Goal: Information Seeking & Learning: Learn about a topic

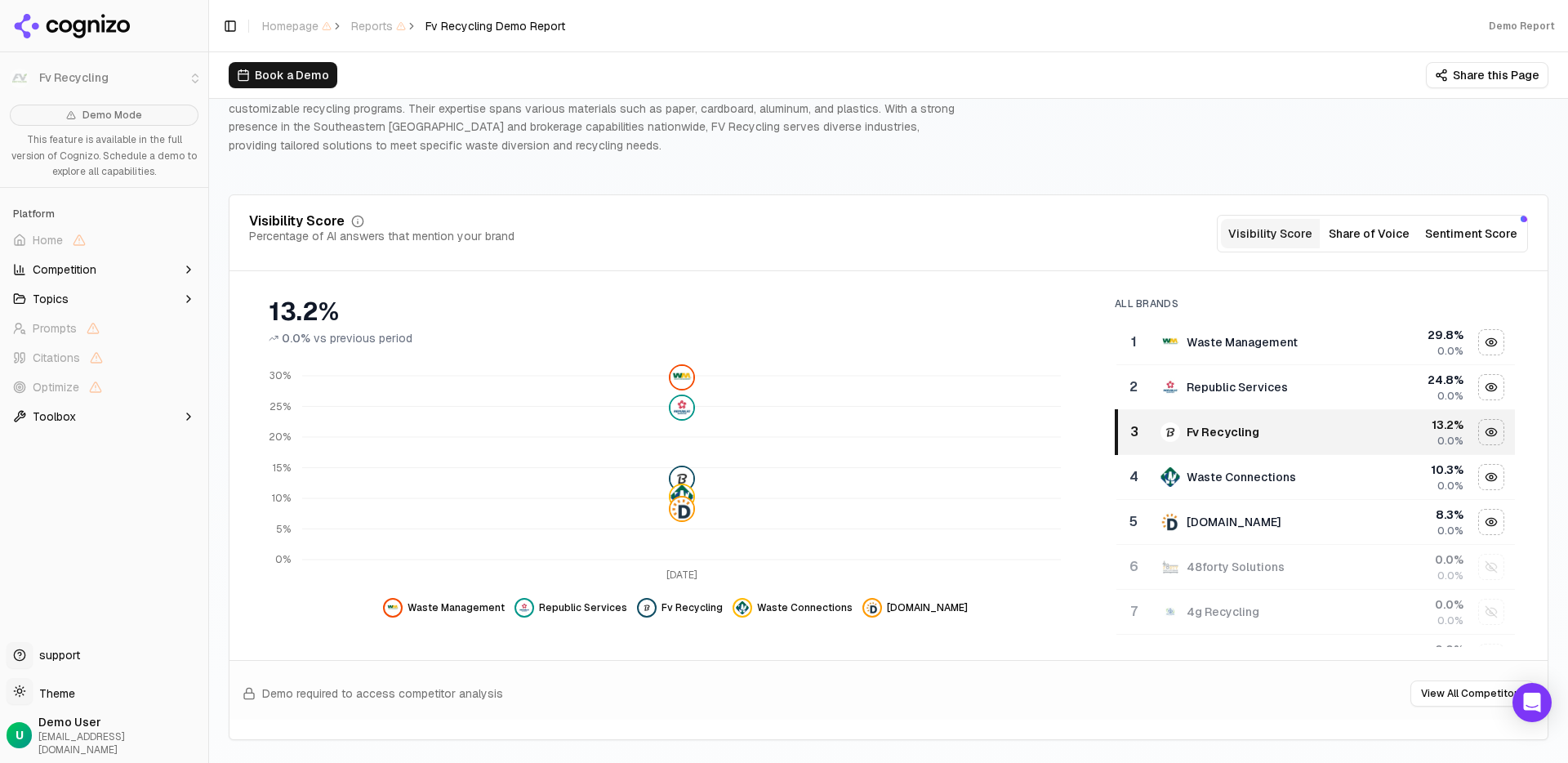
scroll to position [133, 0]
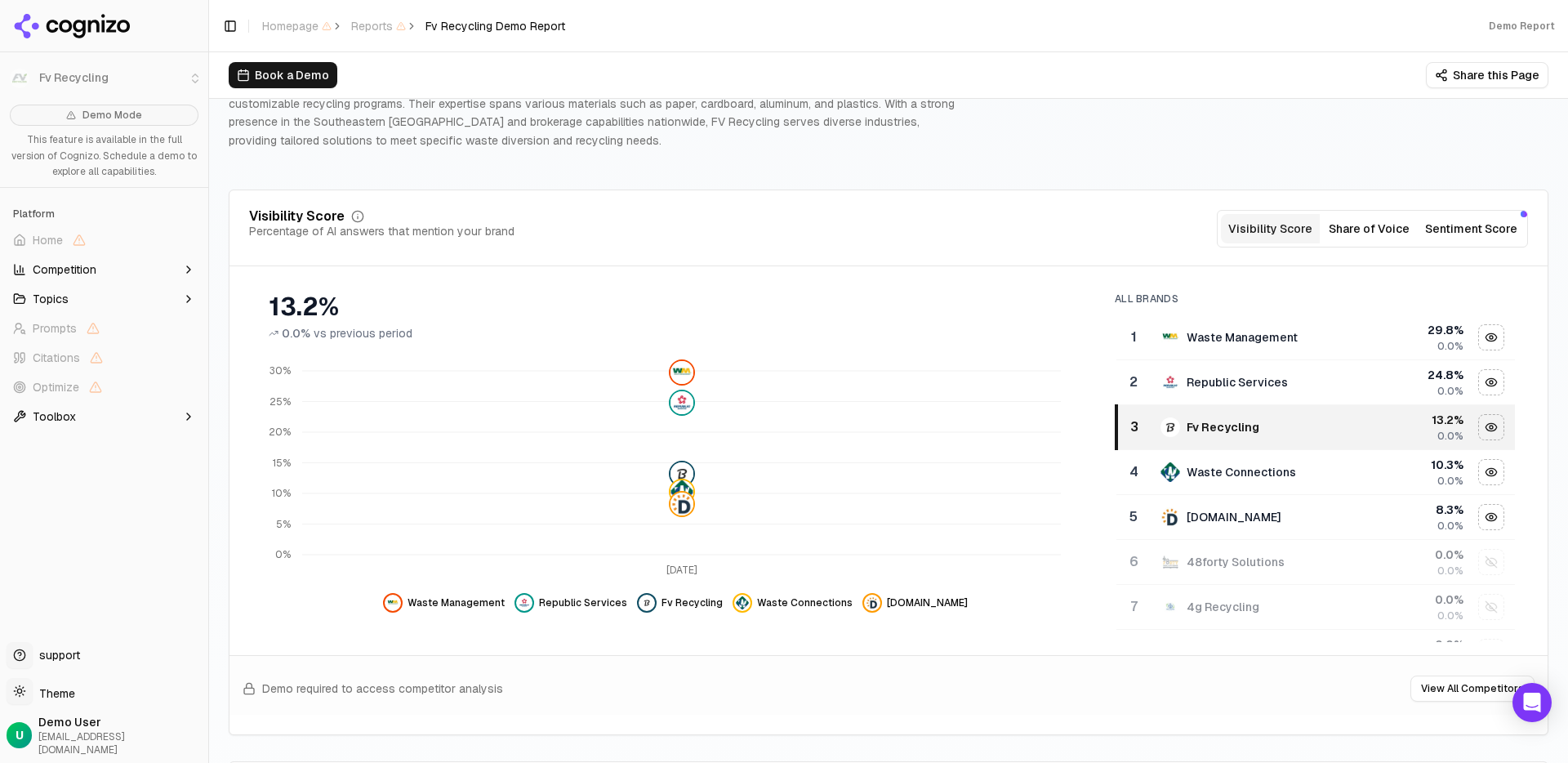
scroll to position [155, 0]
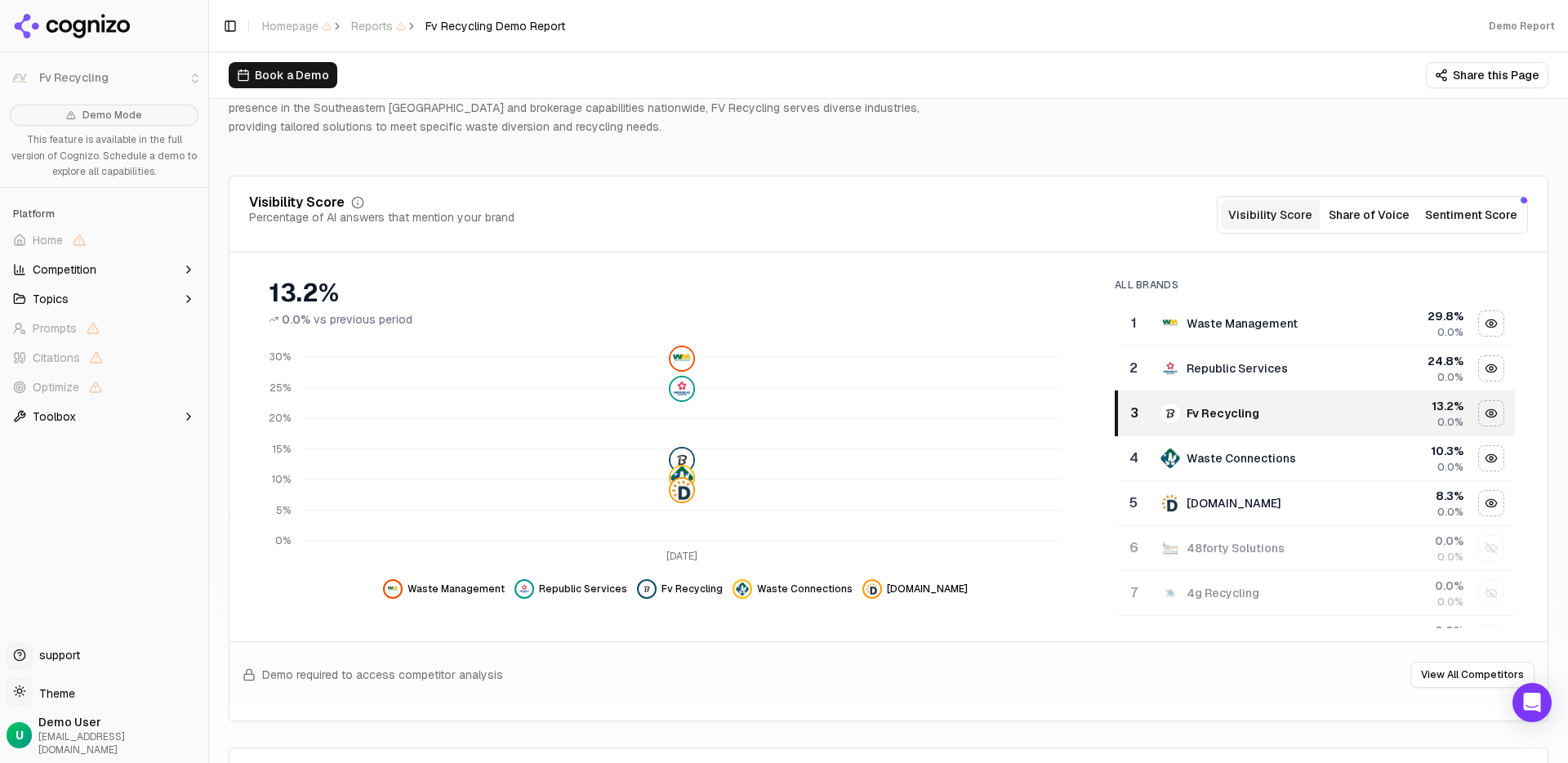
click at [1163, 411] on img "Data table" at bounding box center [1170, 413] width 20 height 20
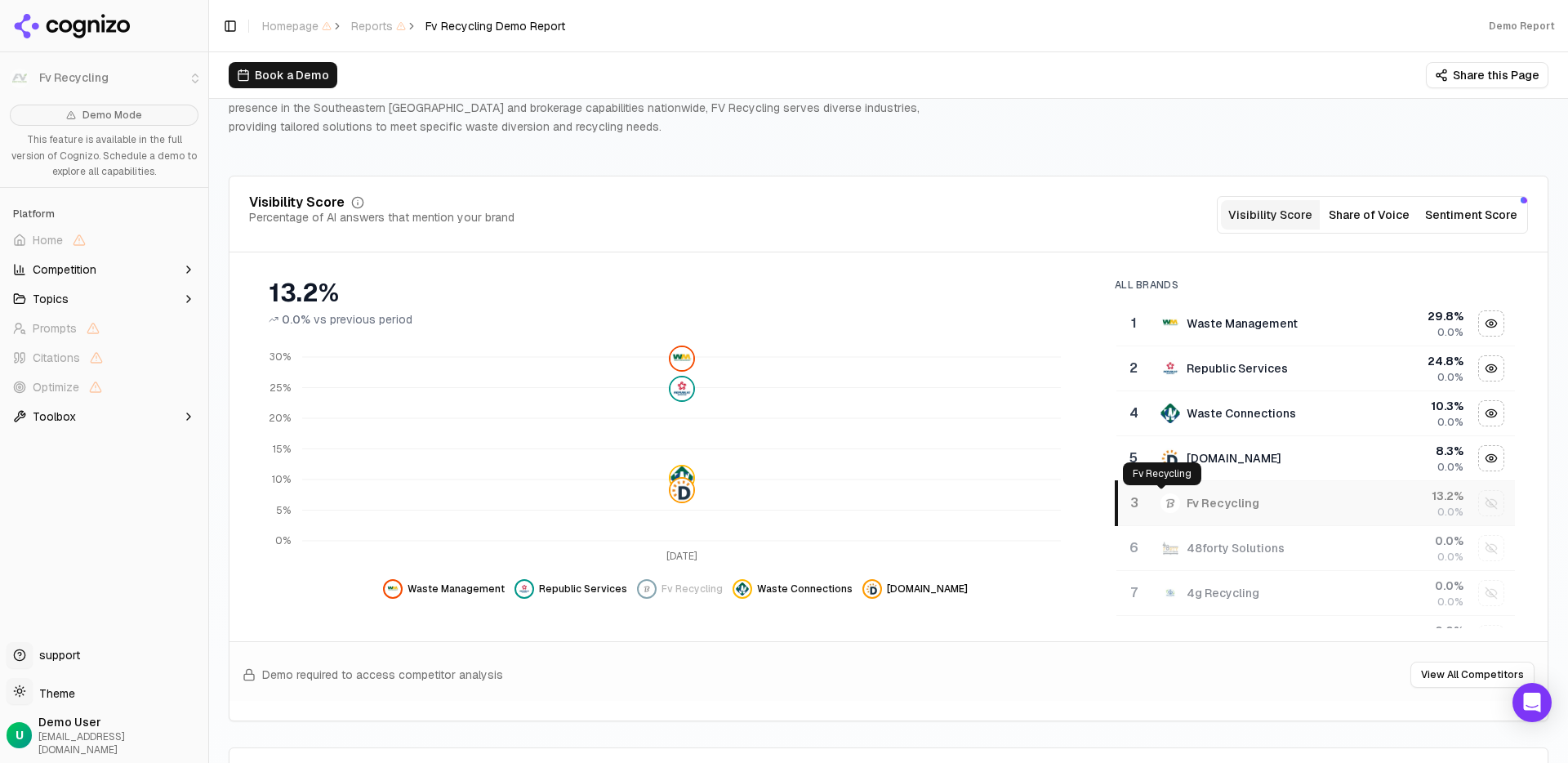
click at [1165, 502] on img "Data table" at bounding box center [1170, 503] width 20 height 20
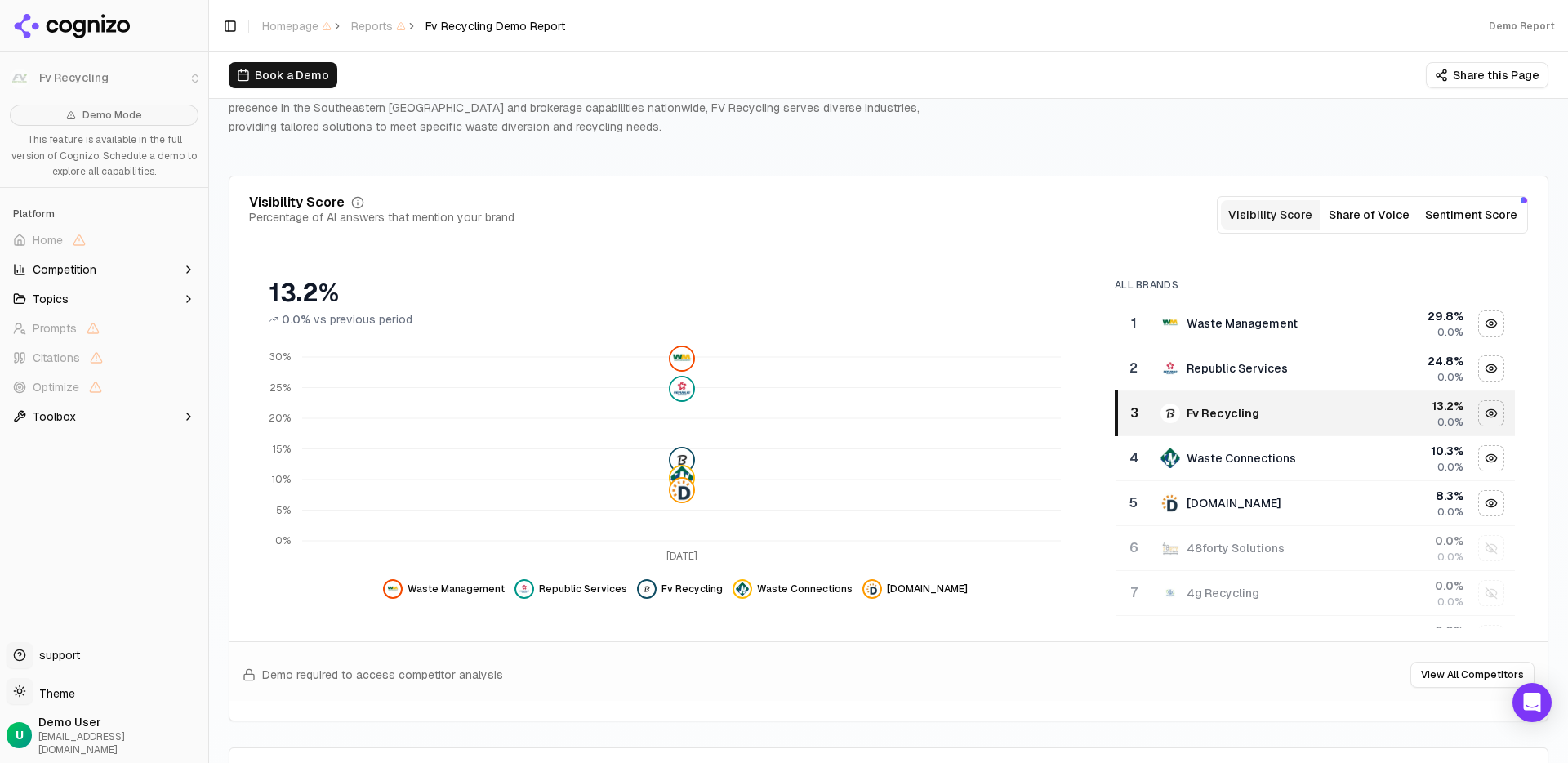
click at [1380, 217] on button "Share of Voice" at bounding box center [1368, 214] width 99 height 29
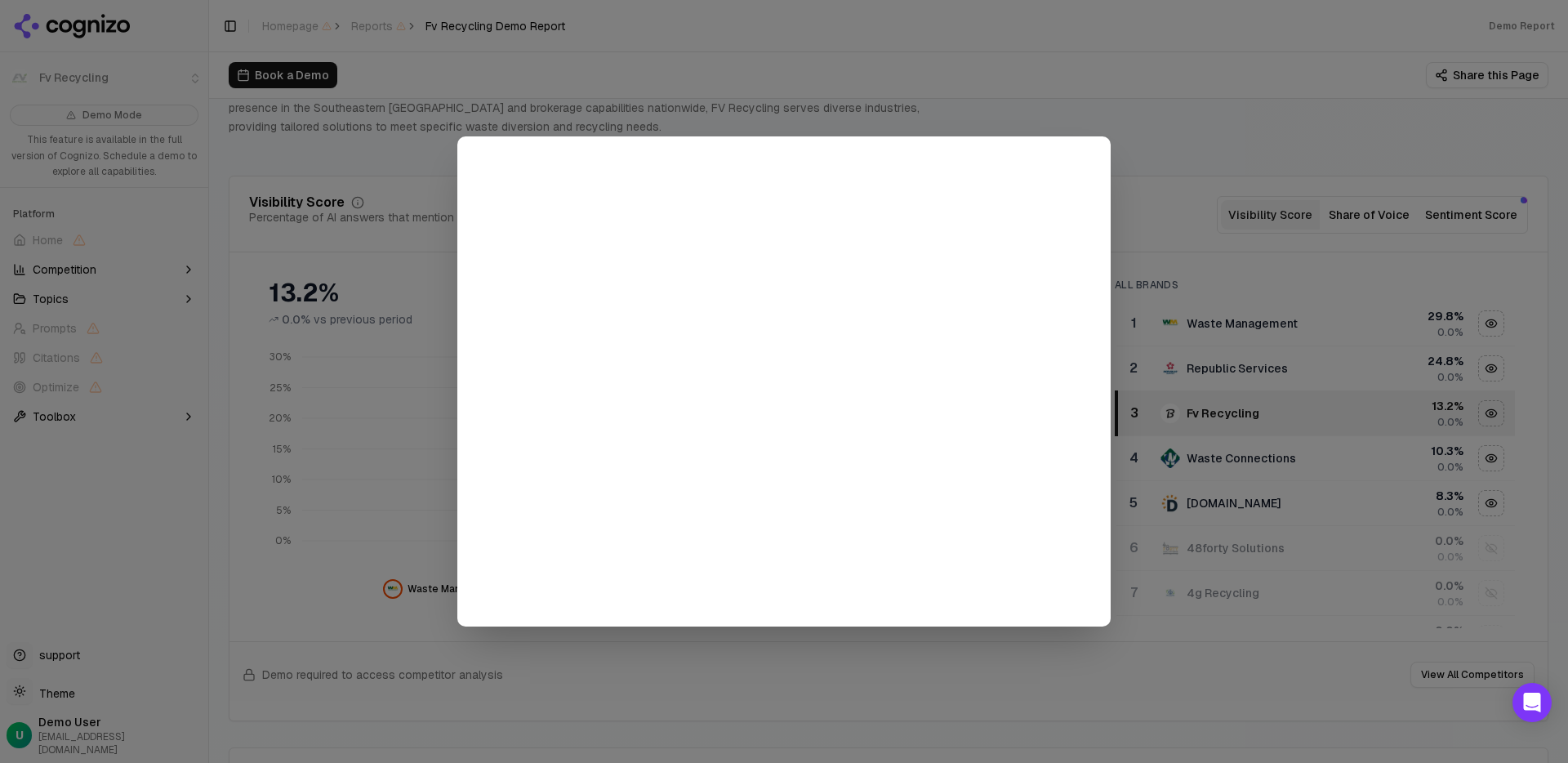
click at [1183, 127] on div at bounding box center [784, 382] width 1568 height 763
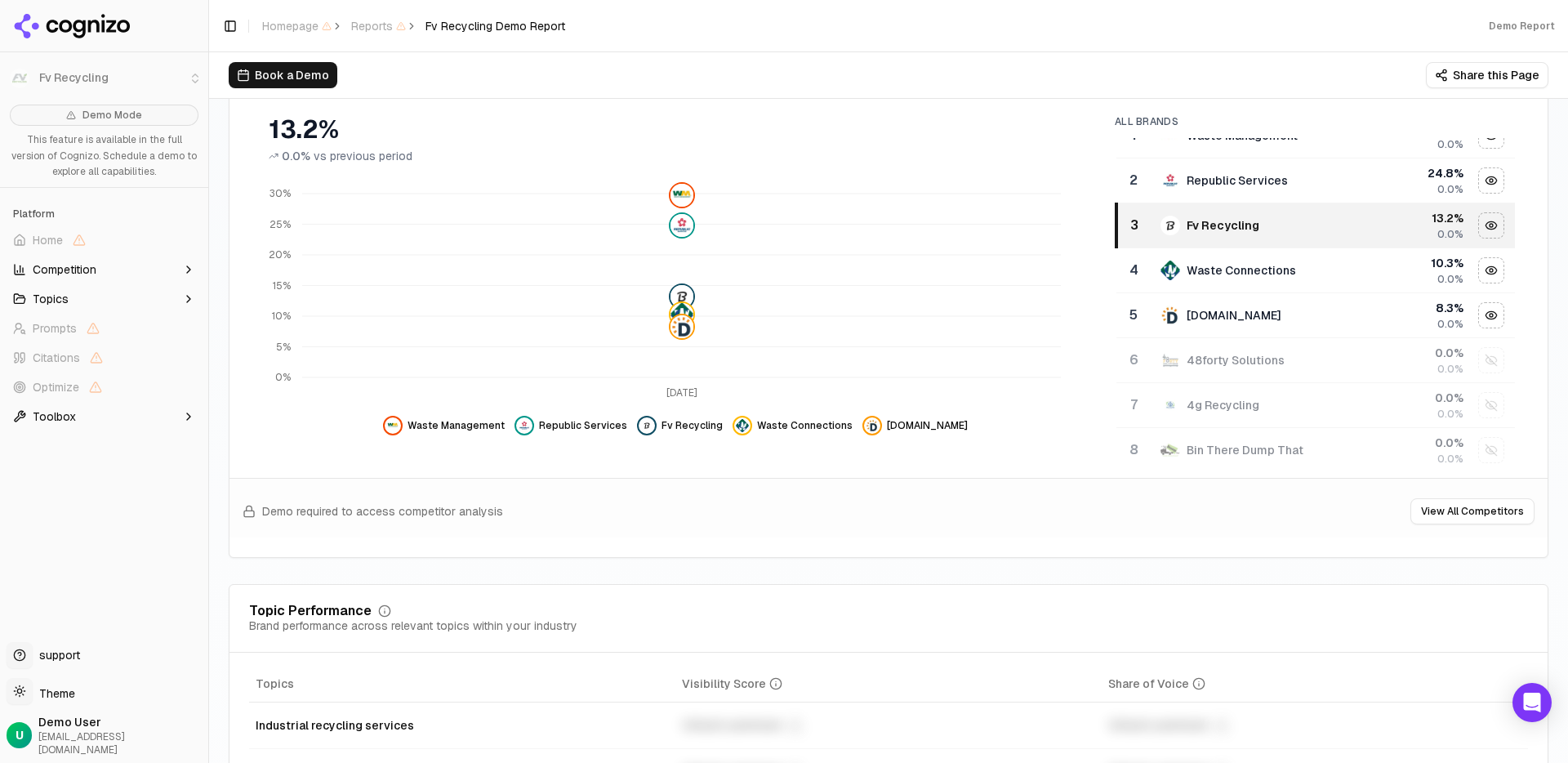
scroll to position [0, 0]
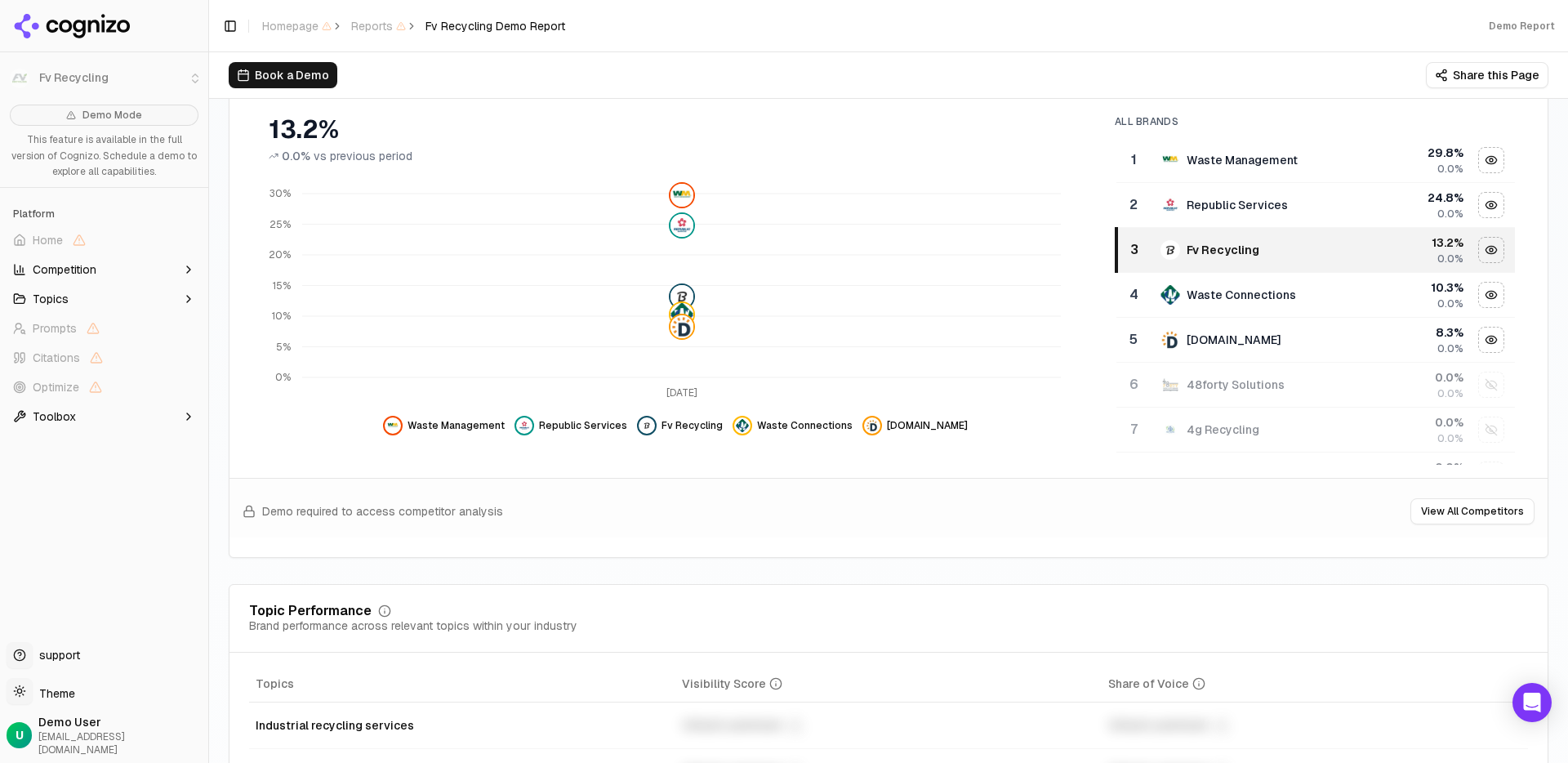
click at [107, 299] on button "Topics" at bounding box center [104, 299] width 195 height 26
click at [66, 270] on span "Competition" at bounding box center [65, 268] width 64 height 16
click at [59, 280] on button "Competition" at bounding box center [104, 269] width 195 height 26
click at [62, 301] on span "Topics" at bounding box center [51, 299] width 36 height 16
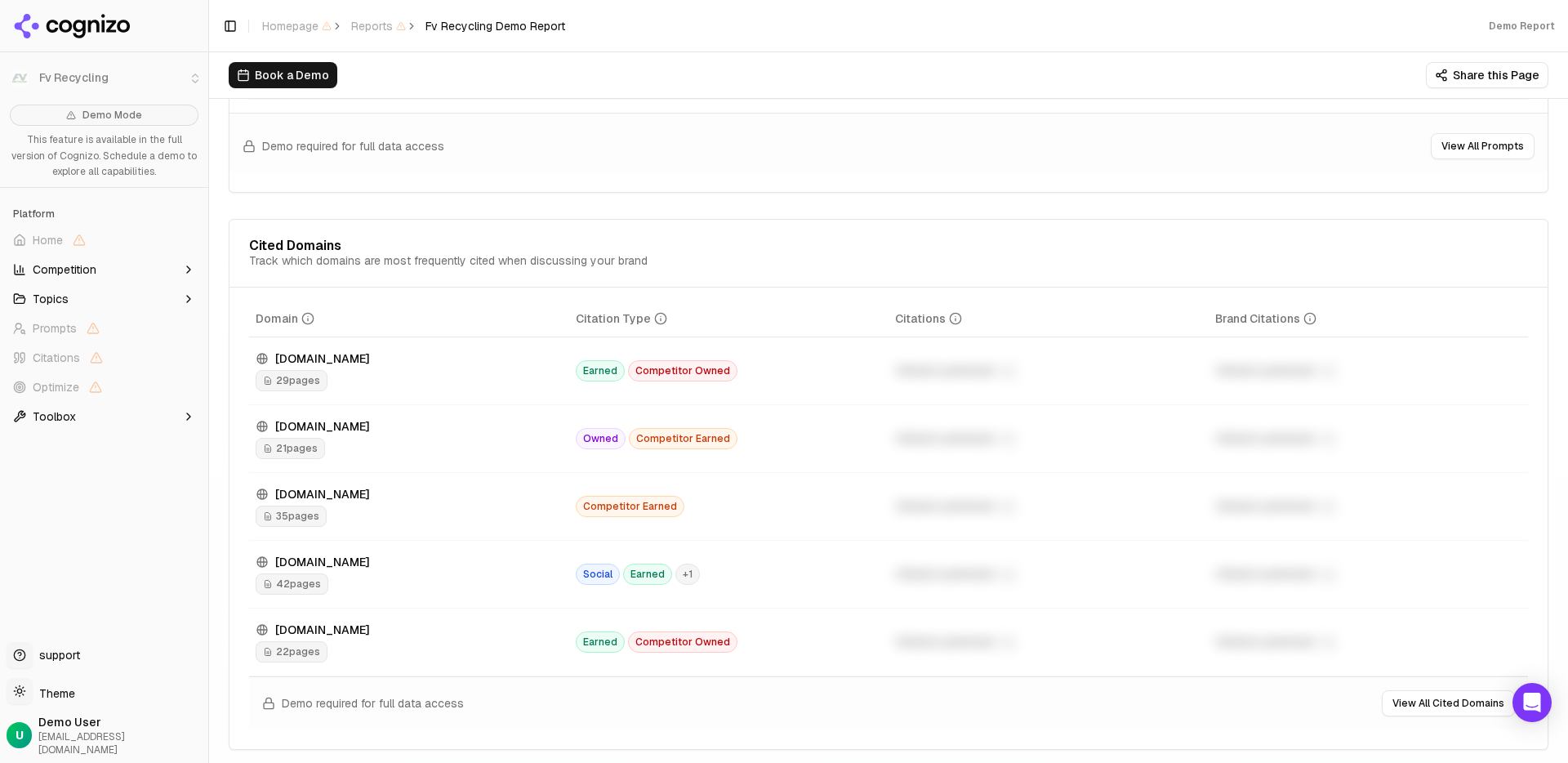
scroll to position [1727, 0]
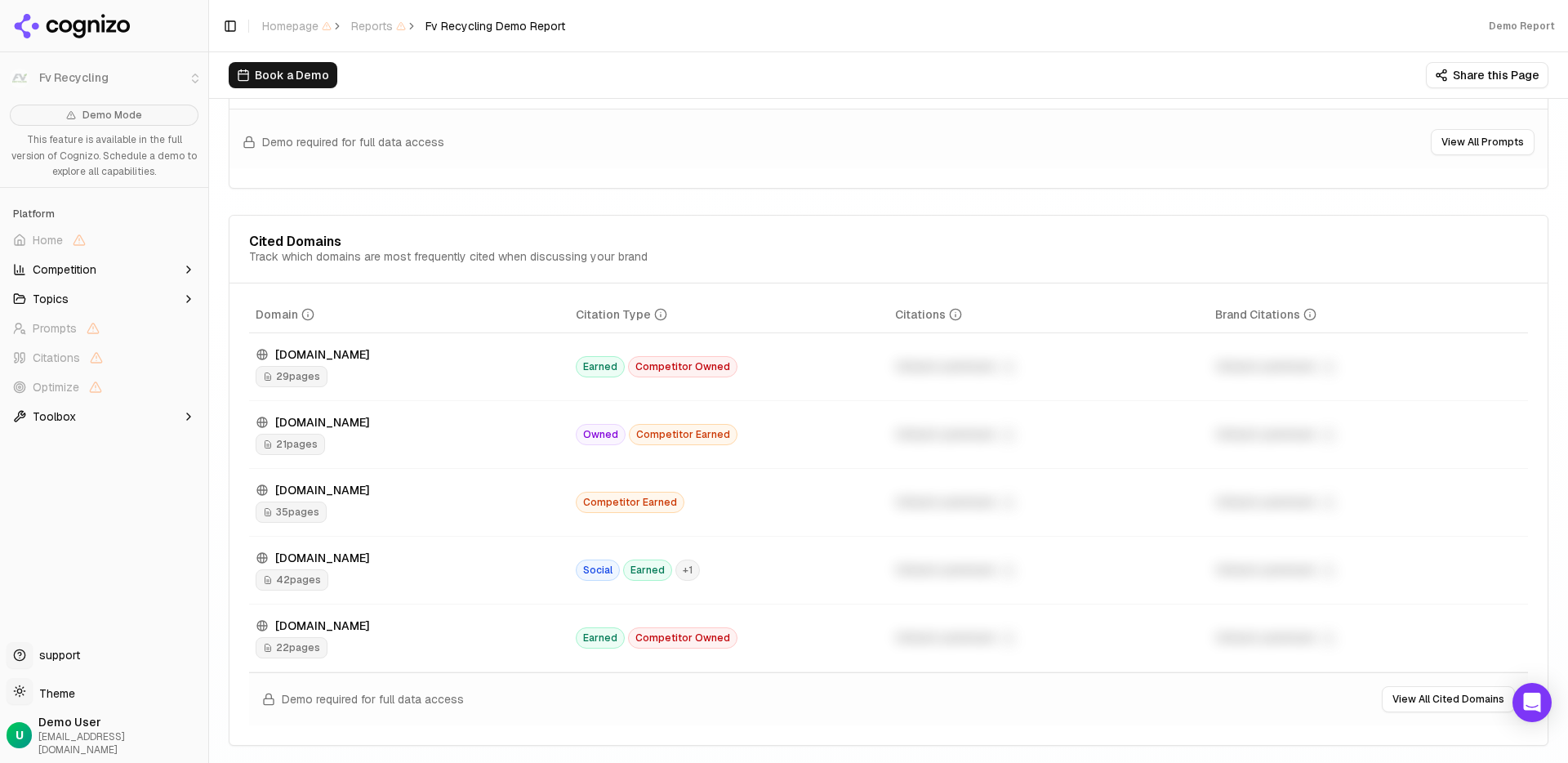
click at [649, 506] on span "Competitor Earned" at bounding box center [629, 502] width 108 height 22
click at [632, 501] on span "Competitor Earned" at bounding box center [629, 502] width 108 height 22
click at [830, 292] on div "Cited Domains Track which domains are most frequently cited when discussing you…" at bounding box center [888, 480] width 1319 height 531
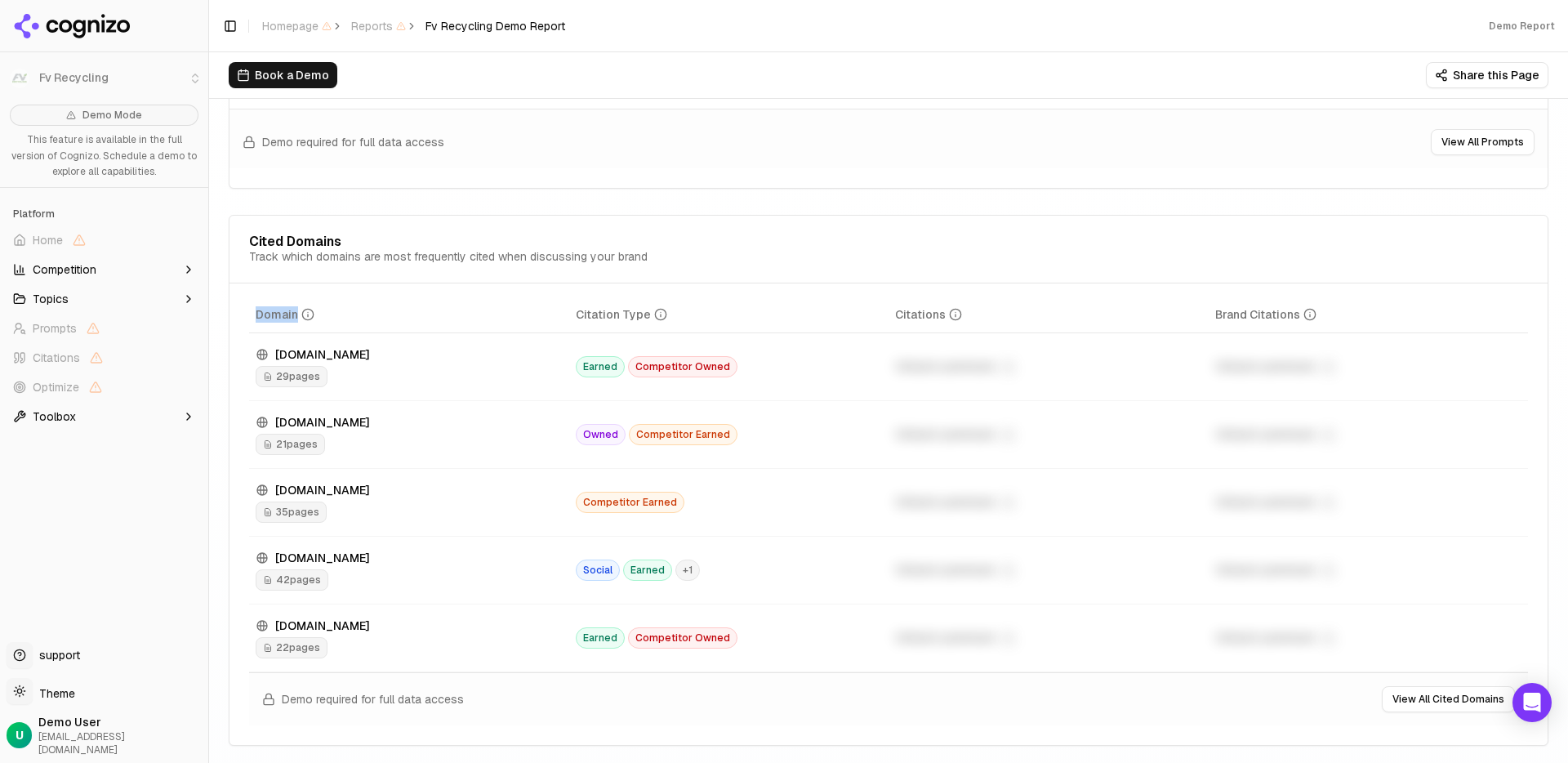
click at [830, 292] on div "Cited Domains Track which domains are most frequently cited when discussing you…" at bounding box center [888, 480] width 1319 height 531
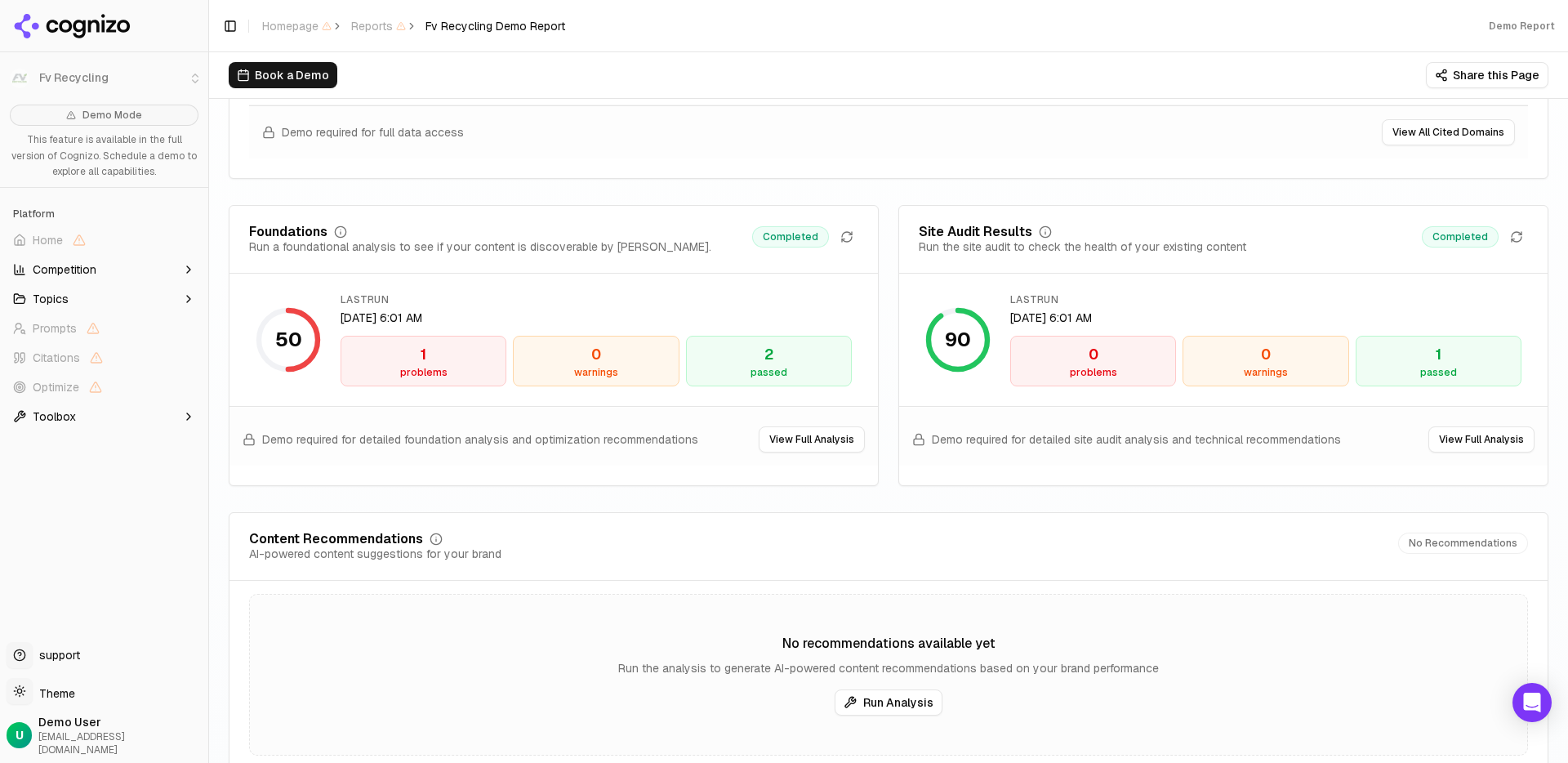
scroll to position [2297, 0]
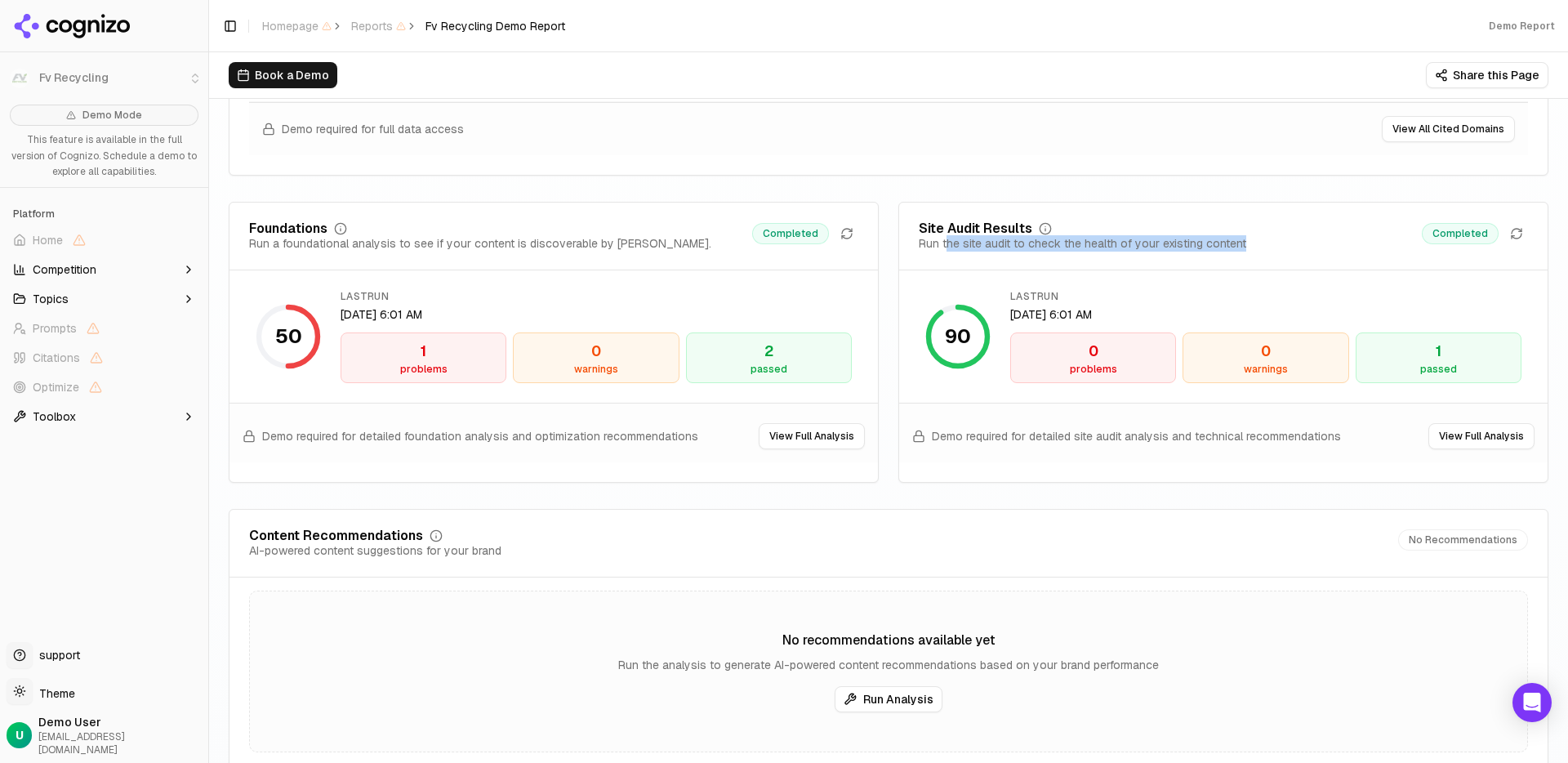
drag, startPoint x: 946, startPoint y: 245, endPoint x: 1189, endPoint y: 255, distance: 243.2
click at [1189, 255] on div "Site Audit Results Run the site audit to check the health of your existing cont…" at bounding box center [1223, 246] width 648 height 48
click at [1213, 253] on div "Site Audit Results Run the site audit to check the health of your existing cont…" at bounding box center [1223, 246] width 648 height 48
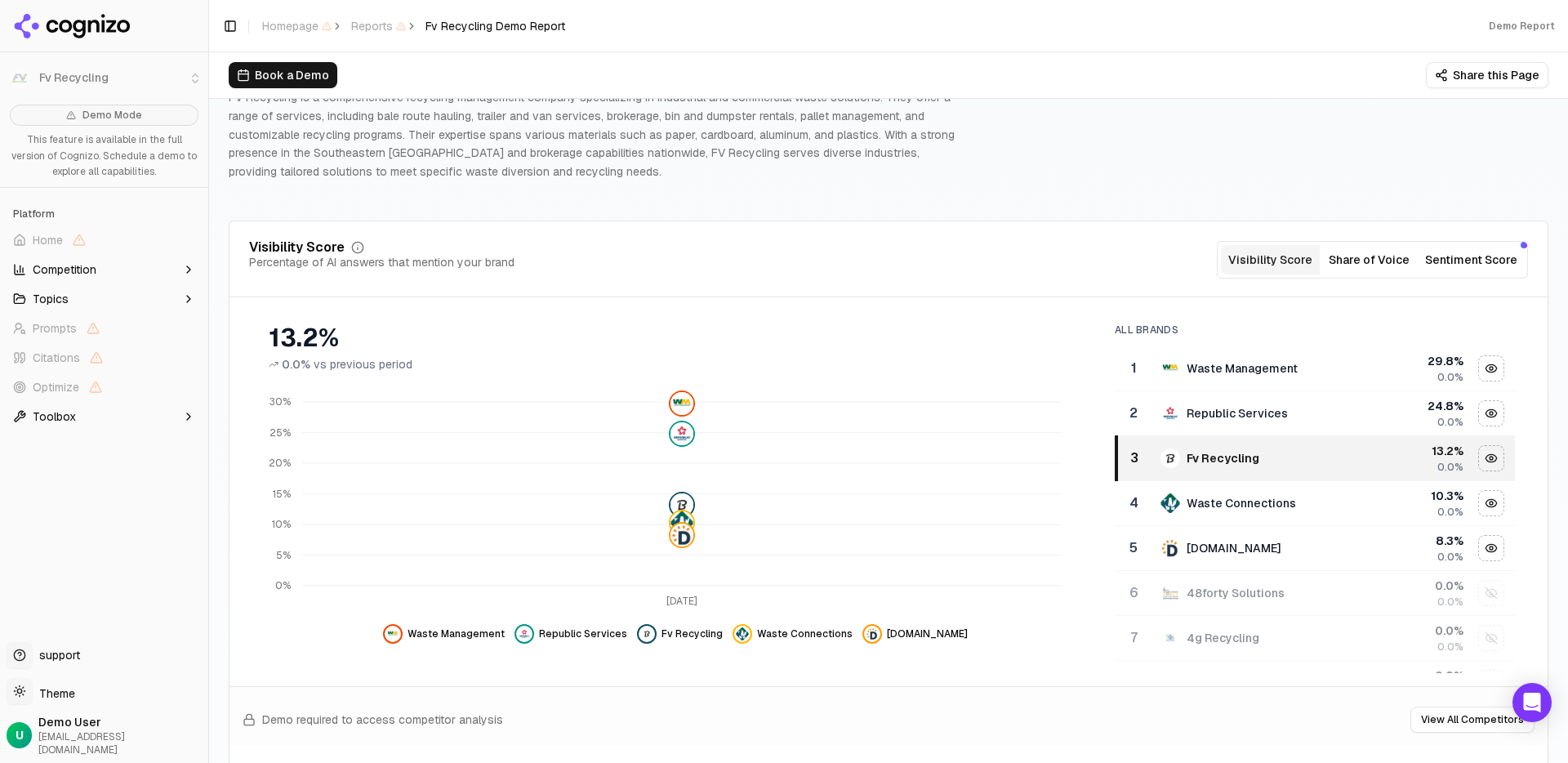
scroll to position [0, 0]
